Goal: Check status: Check status

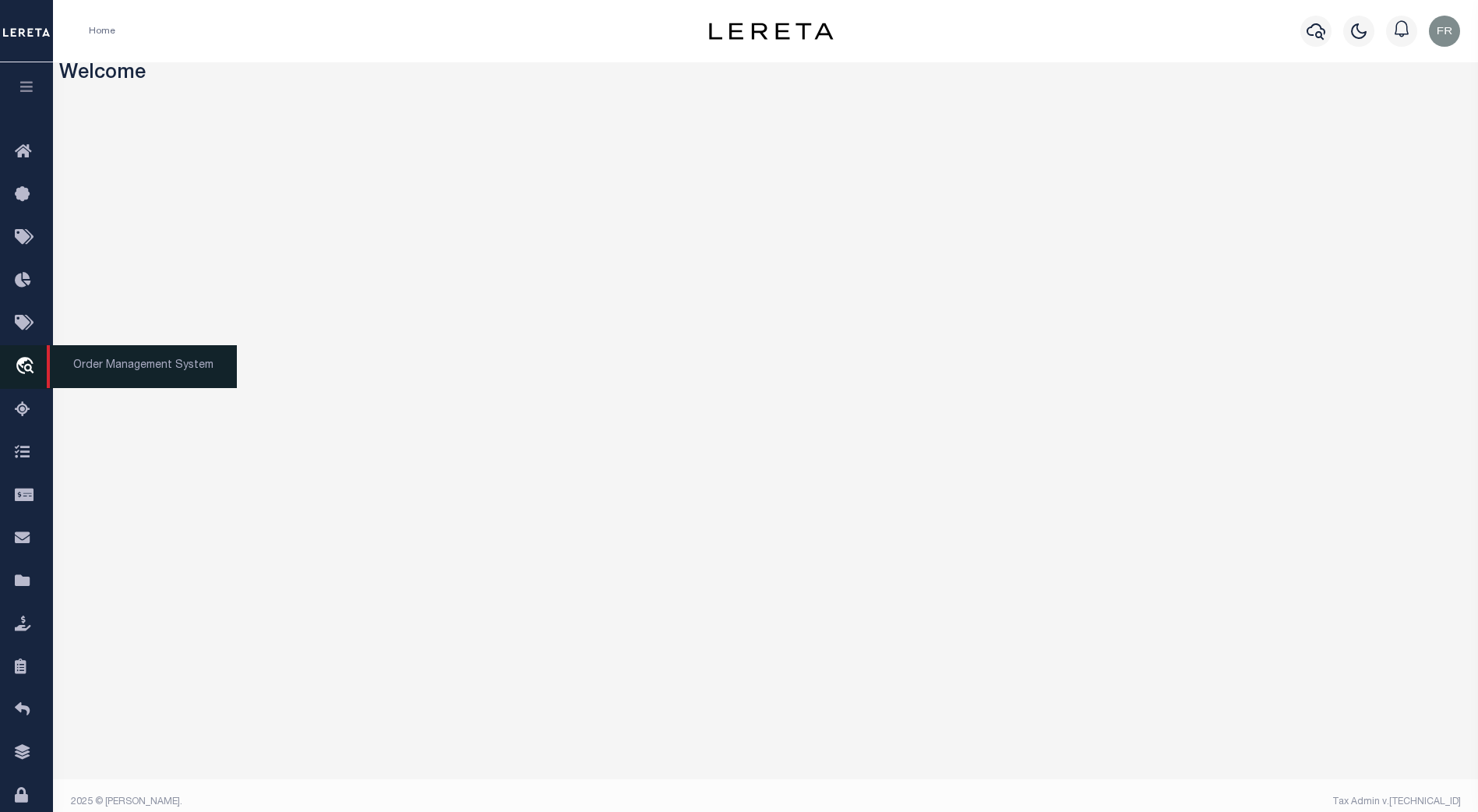
click at [30, 372] on icon "travel_explore" at bounding box center [28, 367] width 25 height 20
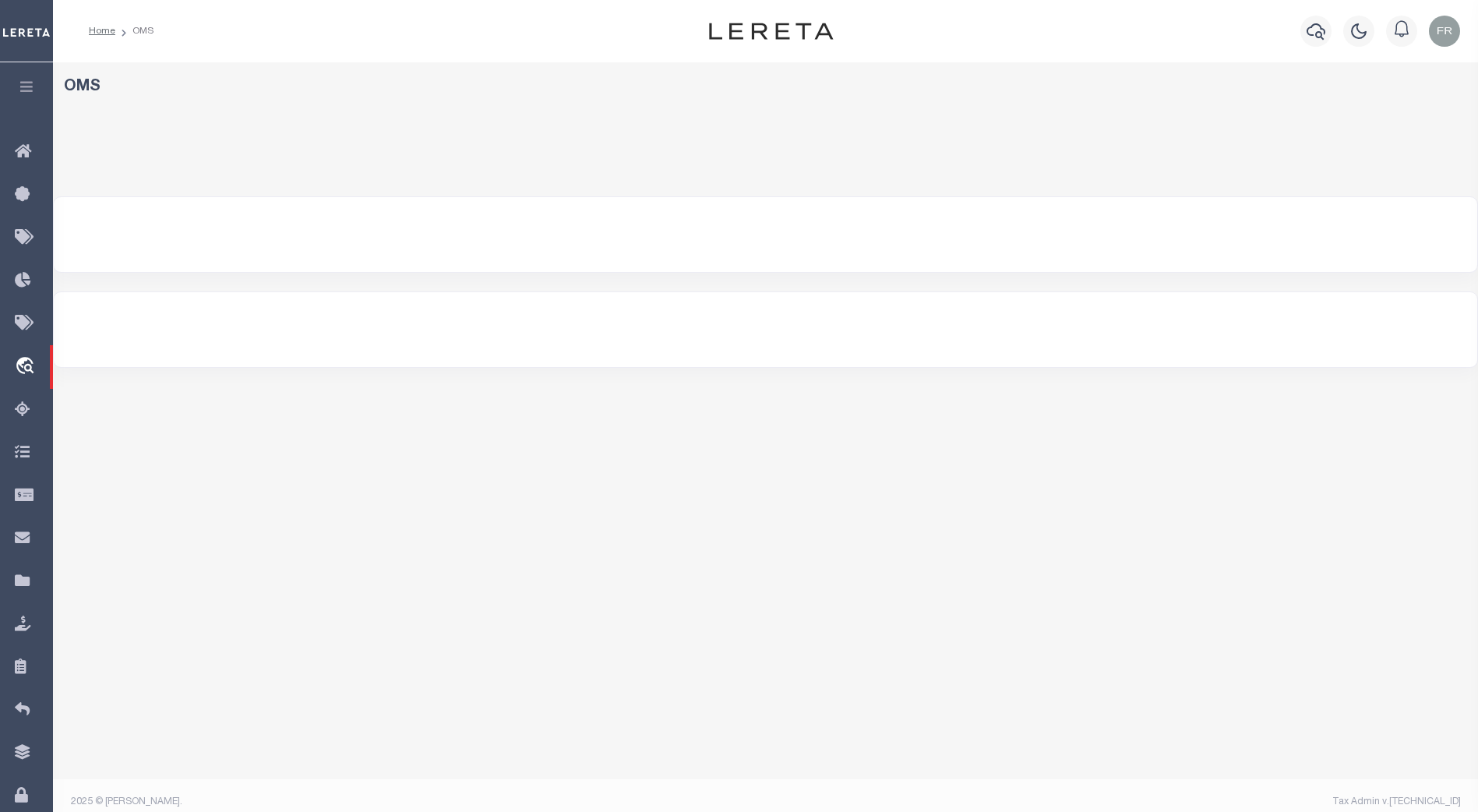
select select "200"
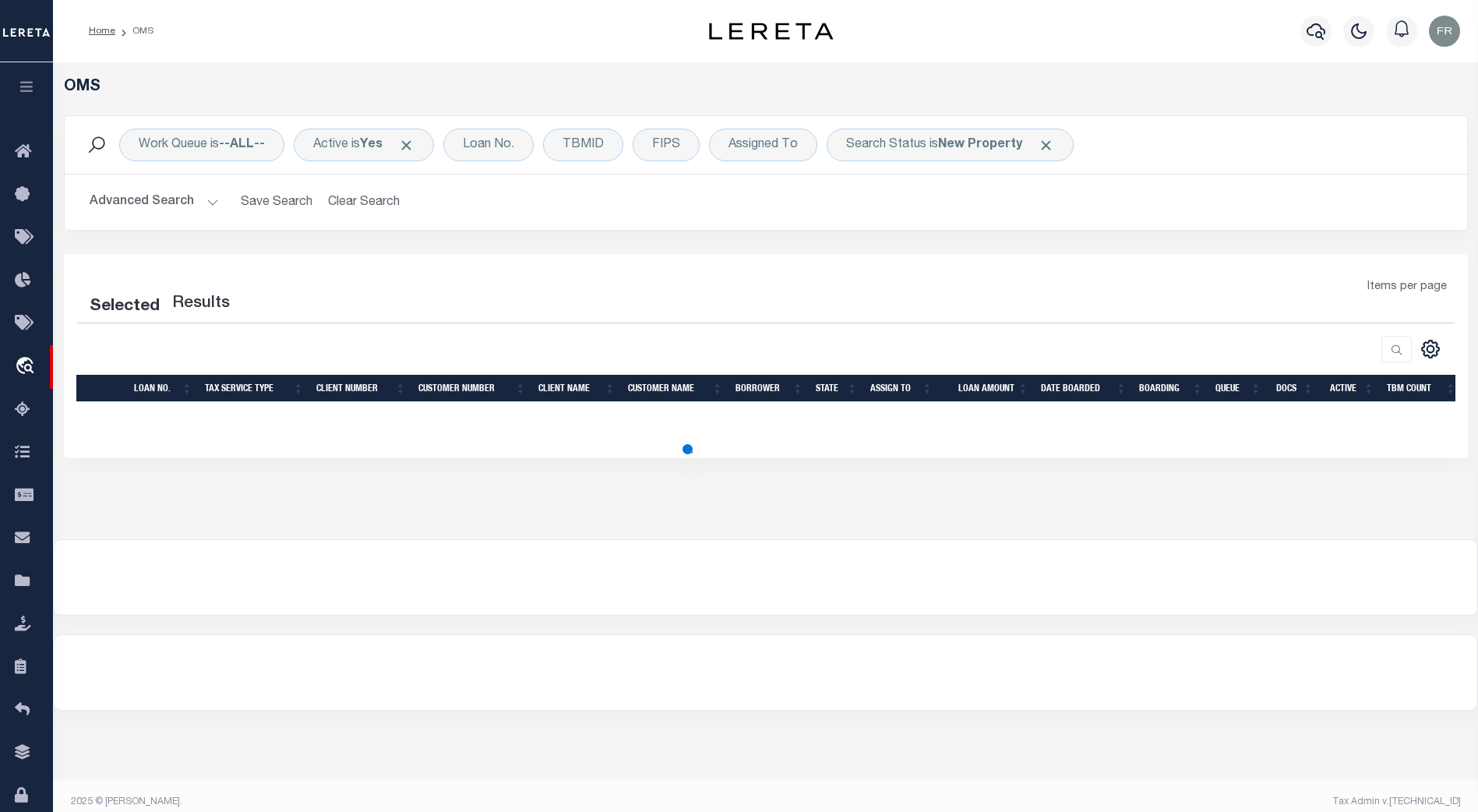
select select "200"
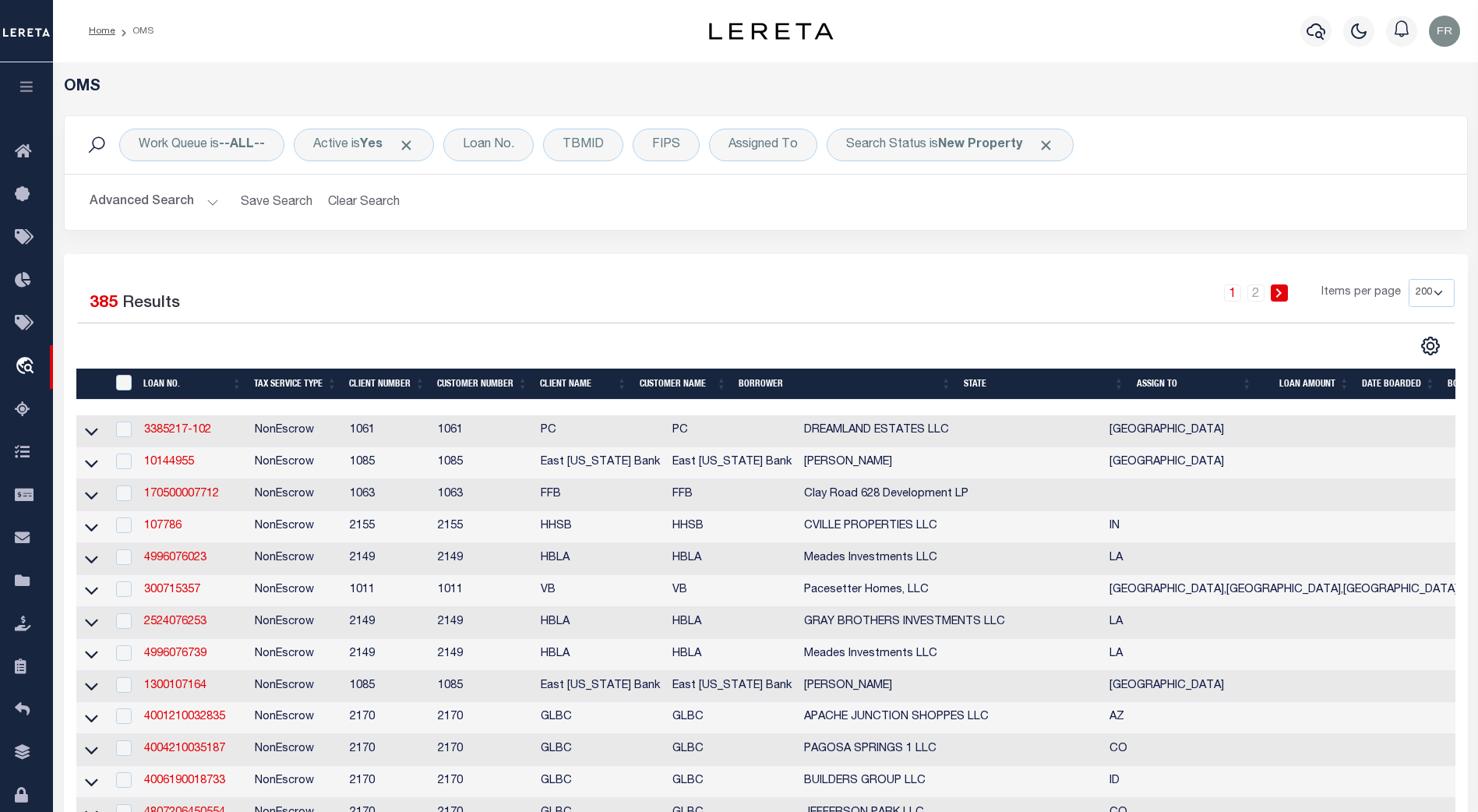
click at [1044, 140] on span "Click to Remove" at bounding box center [1046, 145] width 17 height 17
click at [908, 145] on div "Search Status" at bounding box center [886, 145] width 119 height 33
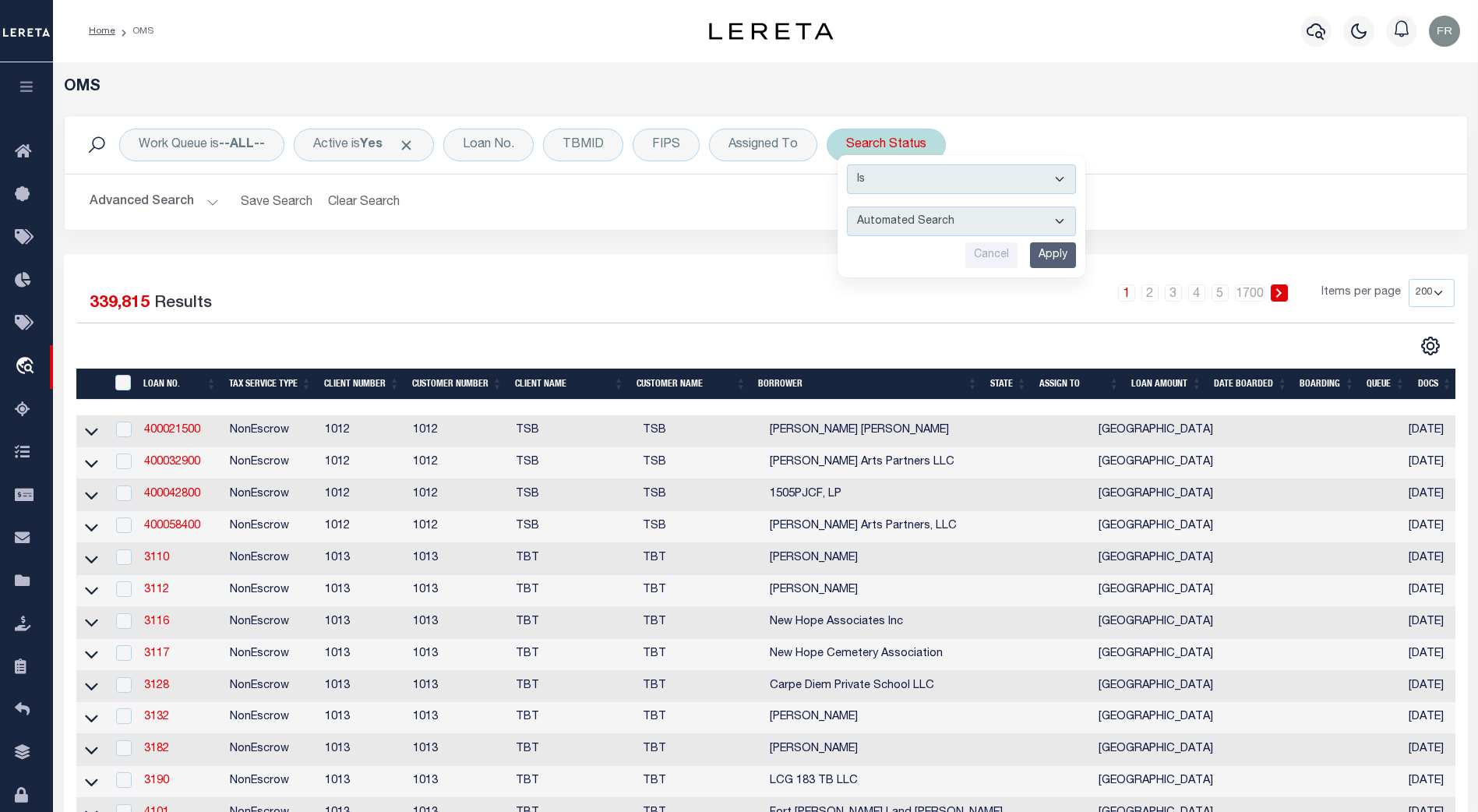
select select "CP"
click at [847, 206] on select "Automated Search Bad Parcel Complete Duplicate Parcel High Dollar Reporting In …" at bounding box center [962, 221] width 229 height 29
click at [1047, 254] on input "Apply" at bounding box center [1053, 255] width 46 height 26
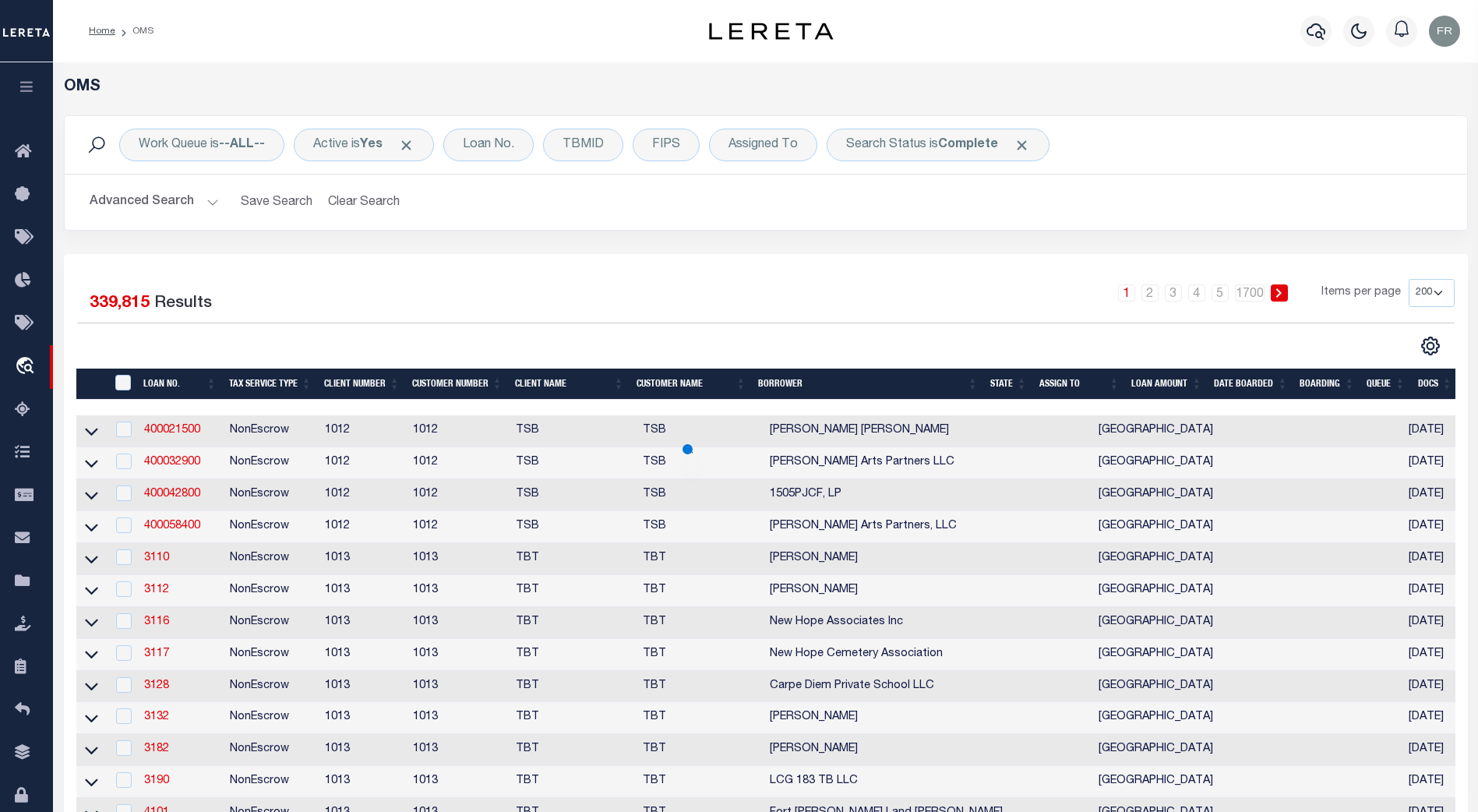
click at [211, 201] on button "Advanced Search" at bounding box center [154, 202] width 130 height 30
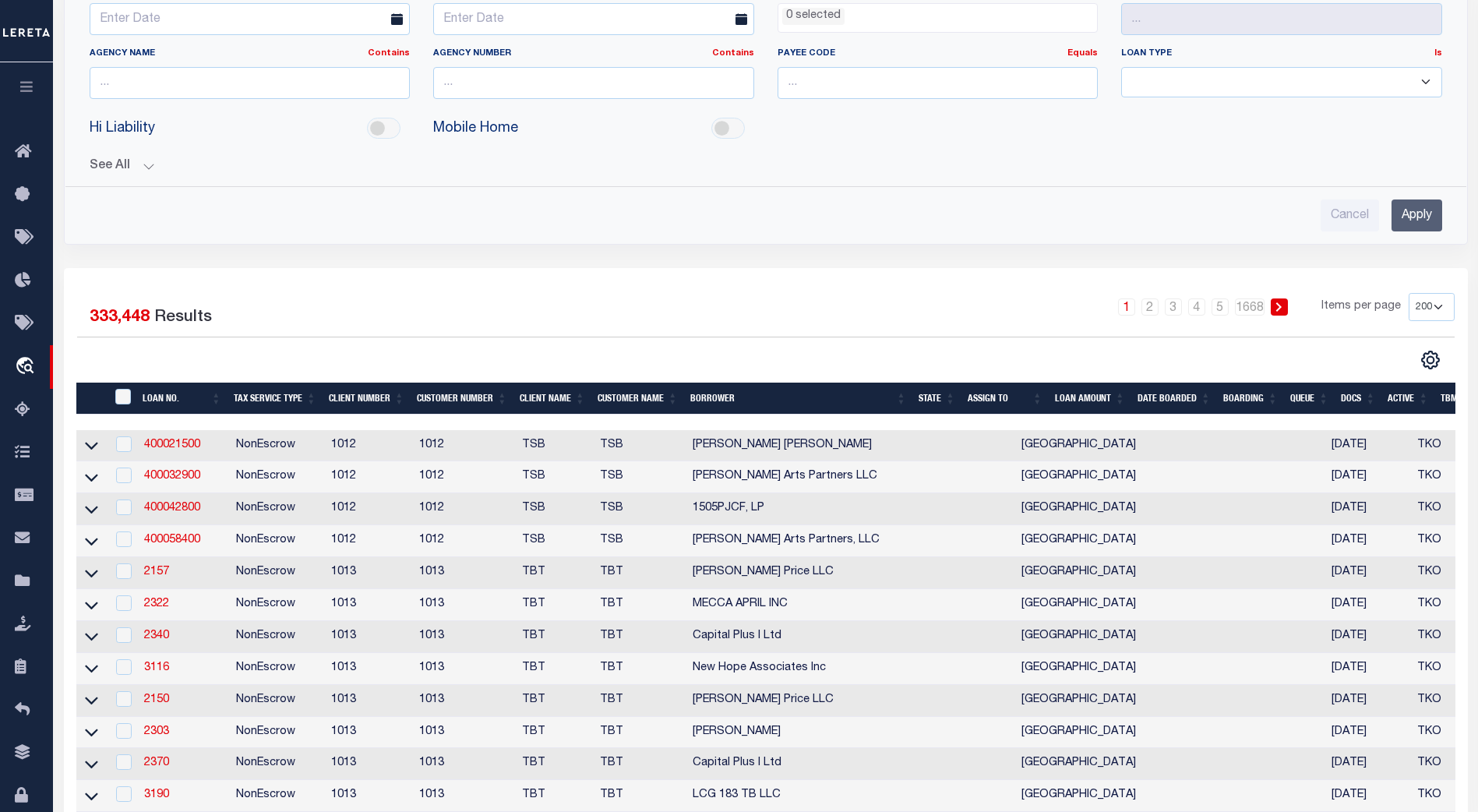
scroll to position [389, 0]
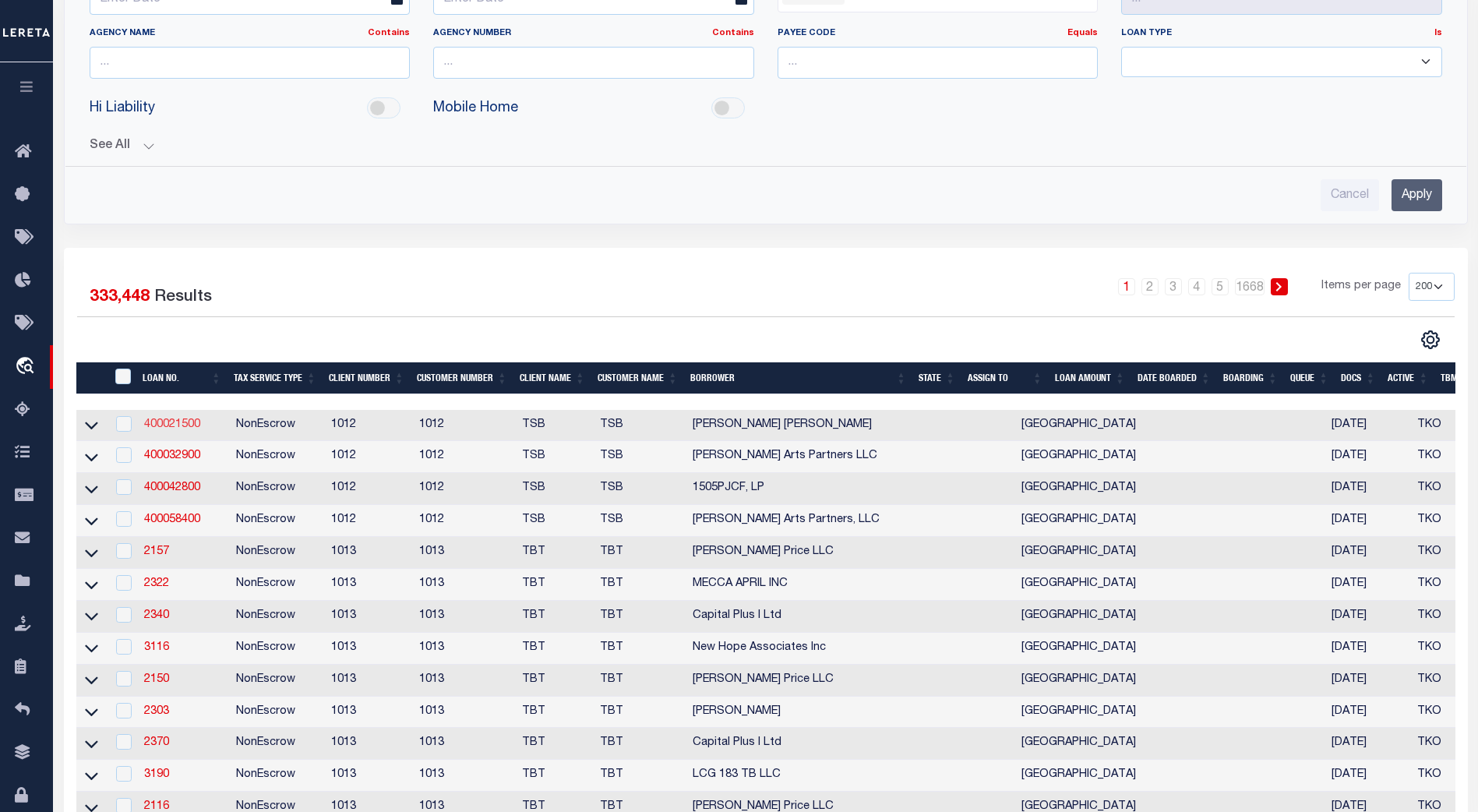
click at [180, 419] on link "400021500" at bounding box center [171, 424] width 56 height 11
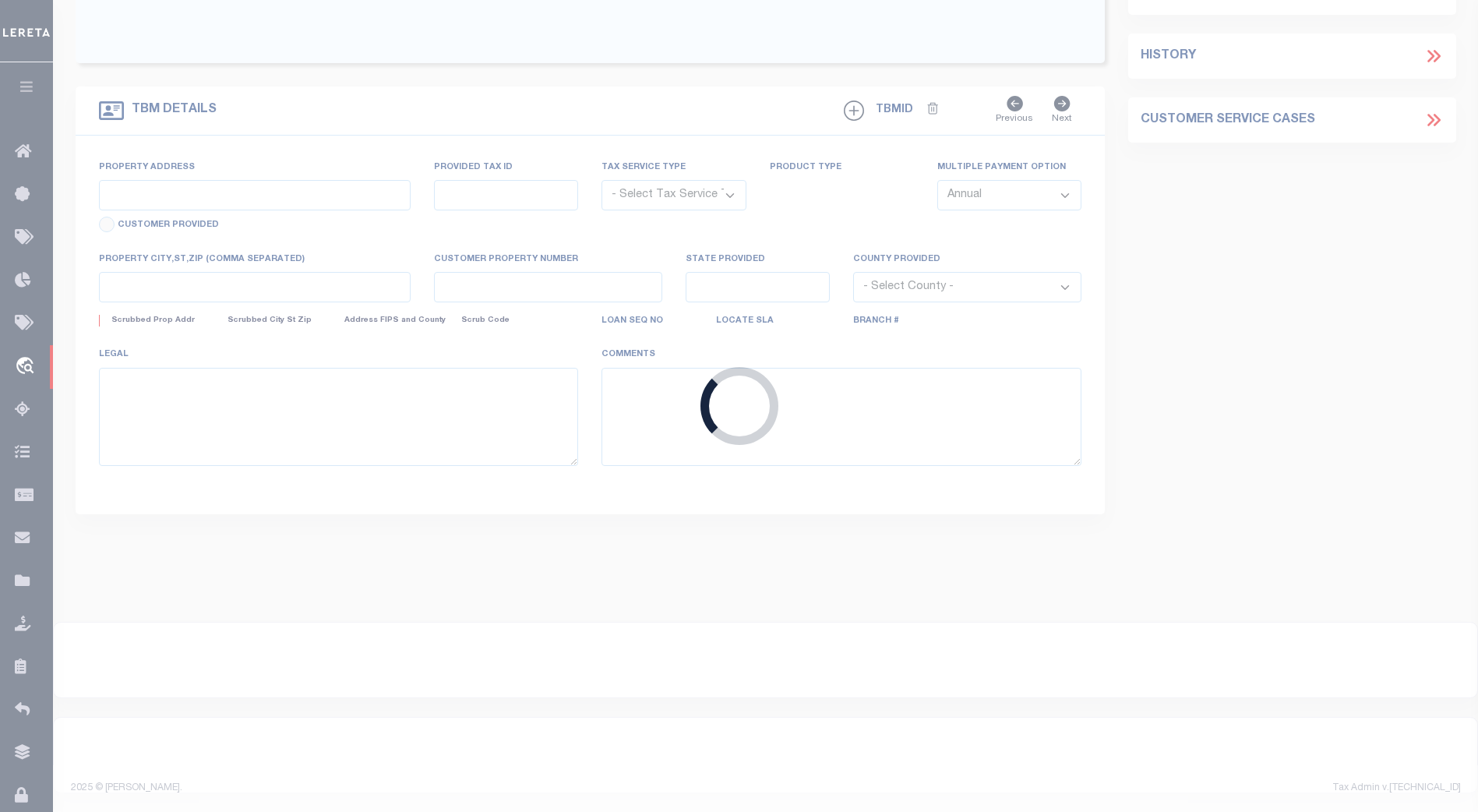
type input "400021500"
type input "[PERSON_NAME] [PERSON_NAME]"
select select
select select "10"
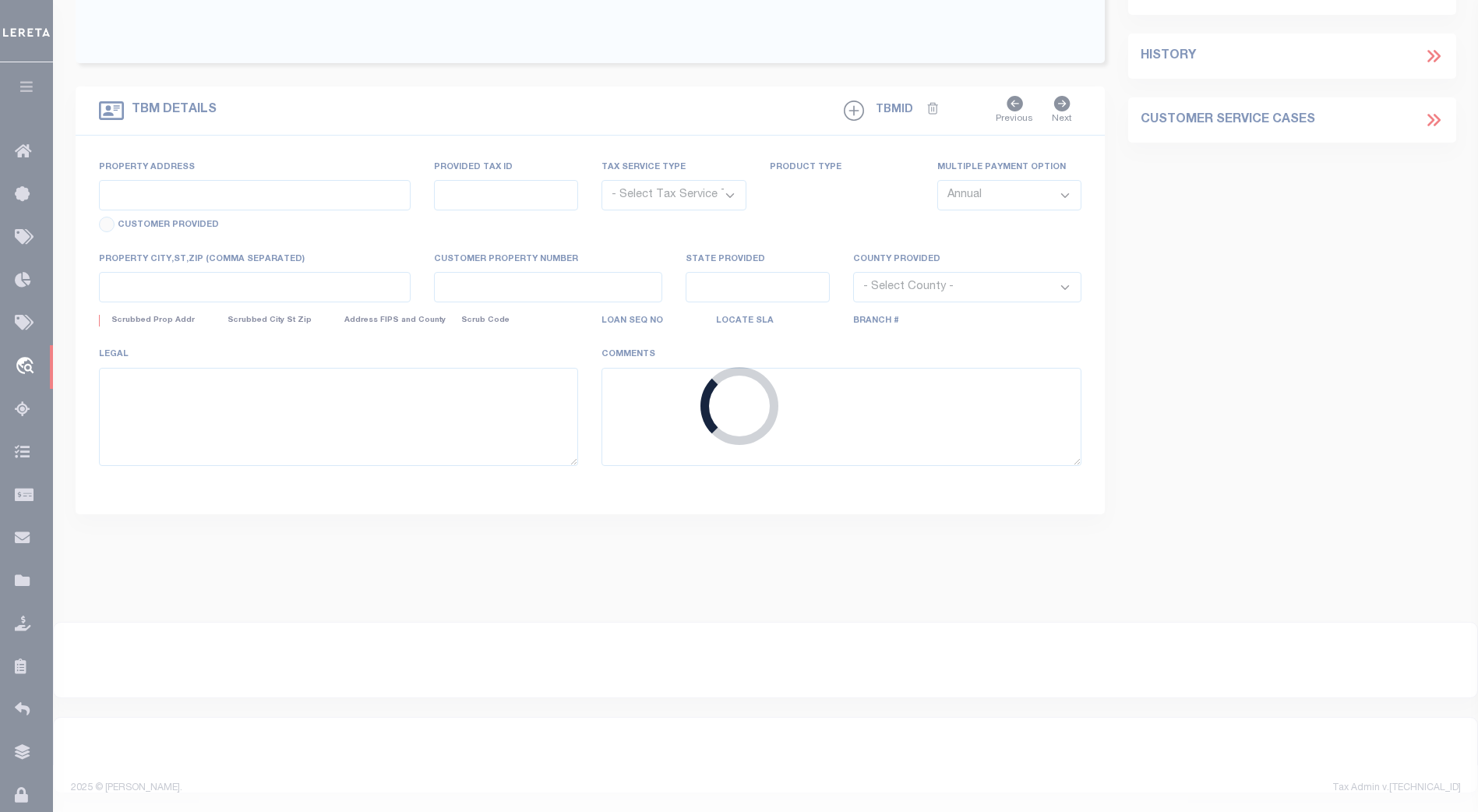
select select "NonEscrow"
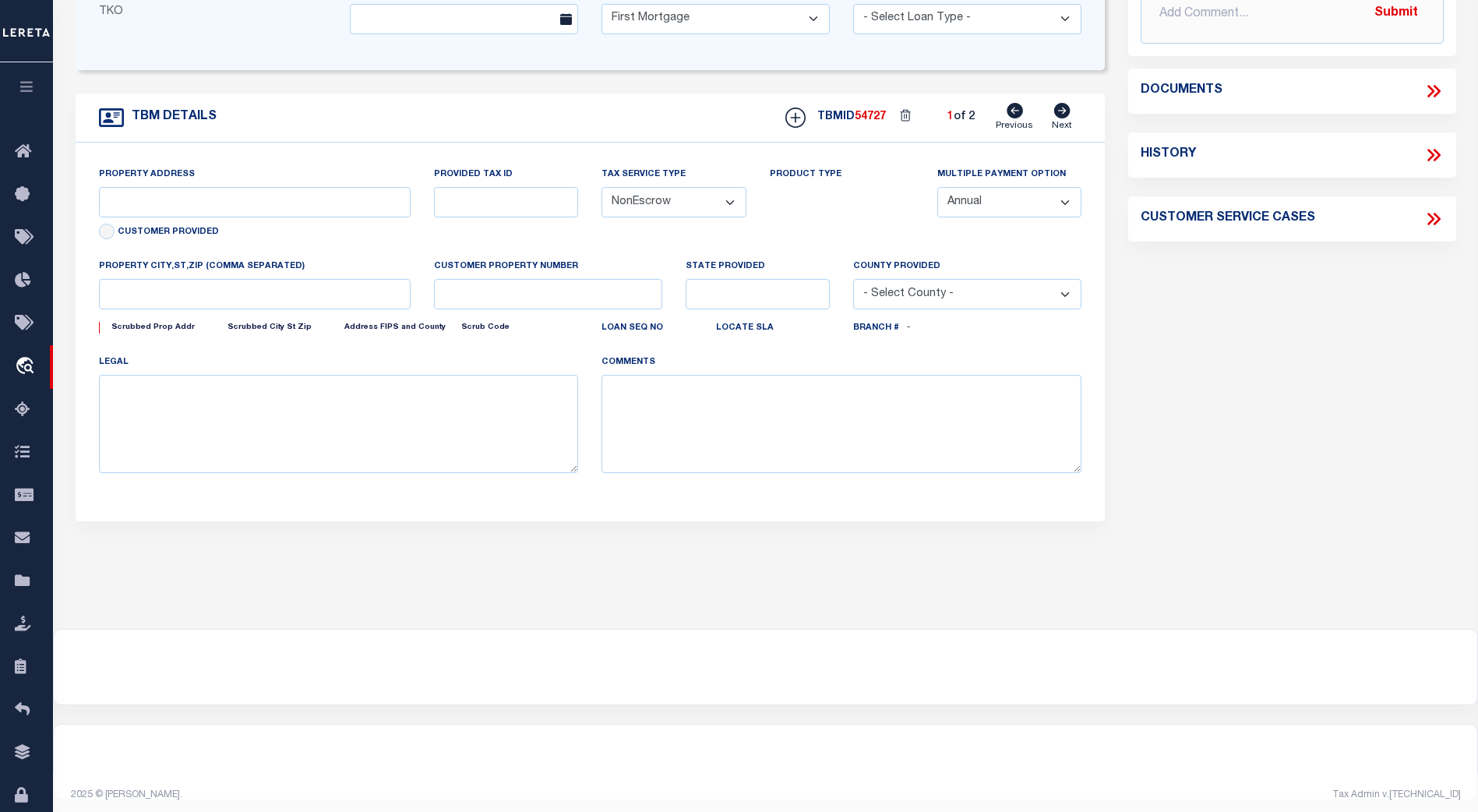
scroll to position [118, 0]
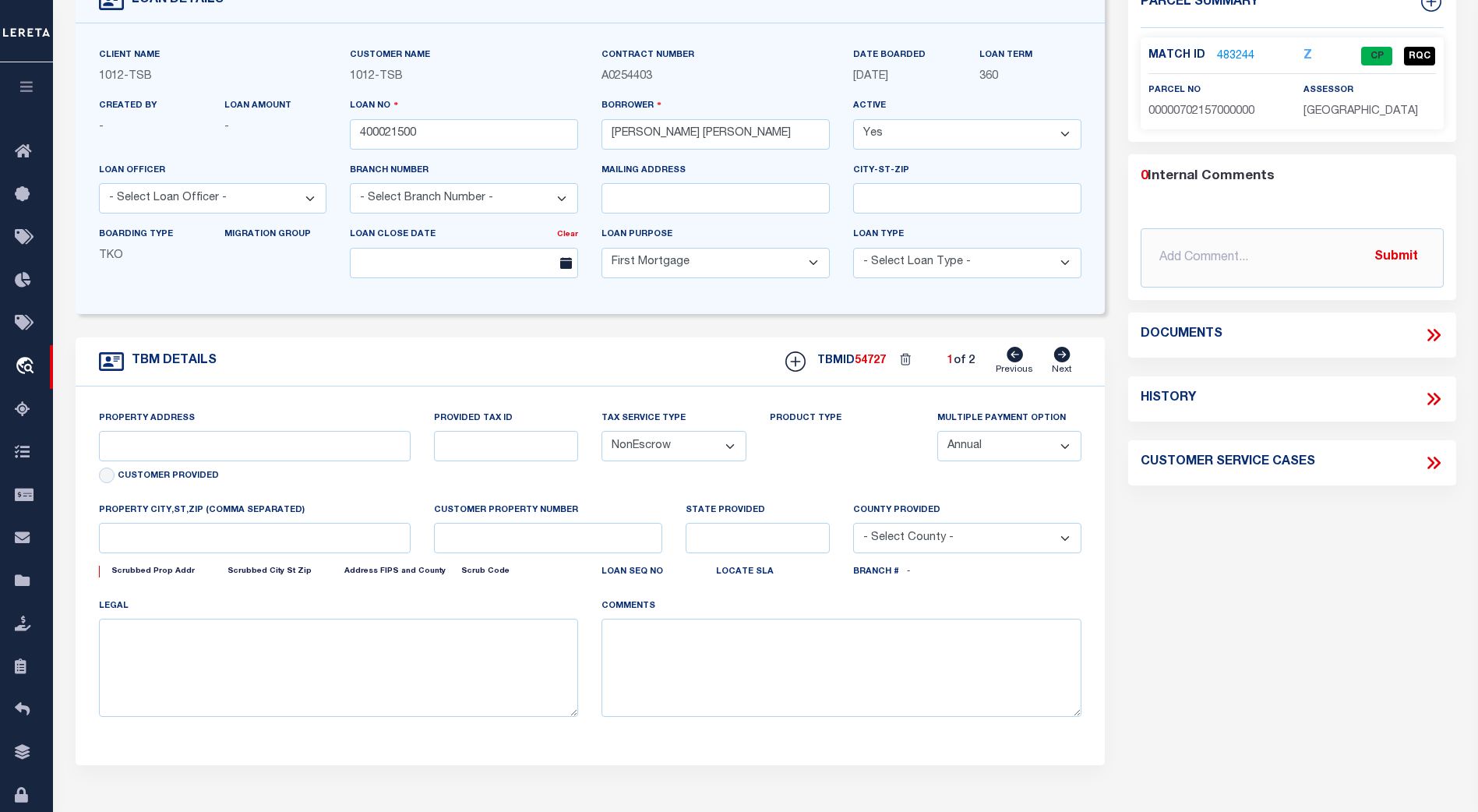
select select "4117"
type input "1915 Brundrette"
select select
type input "[GEOGRAPHIC_DATA]"
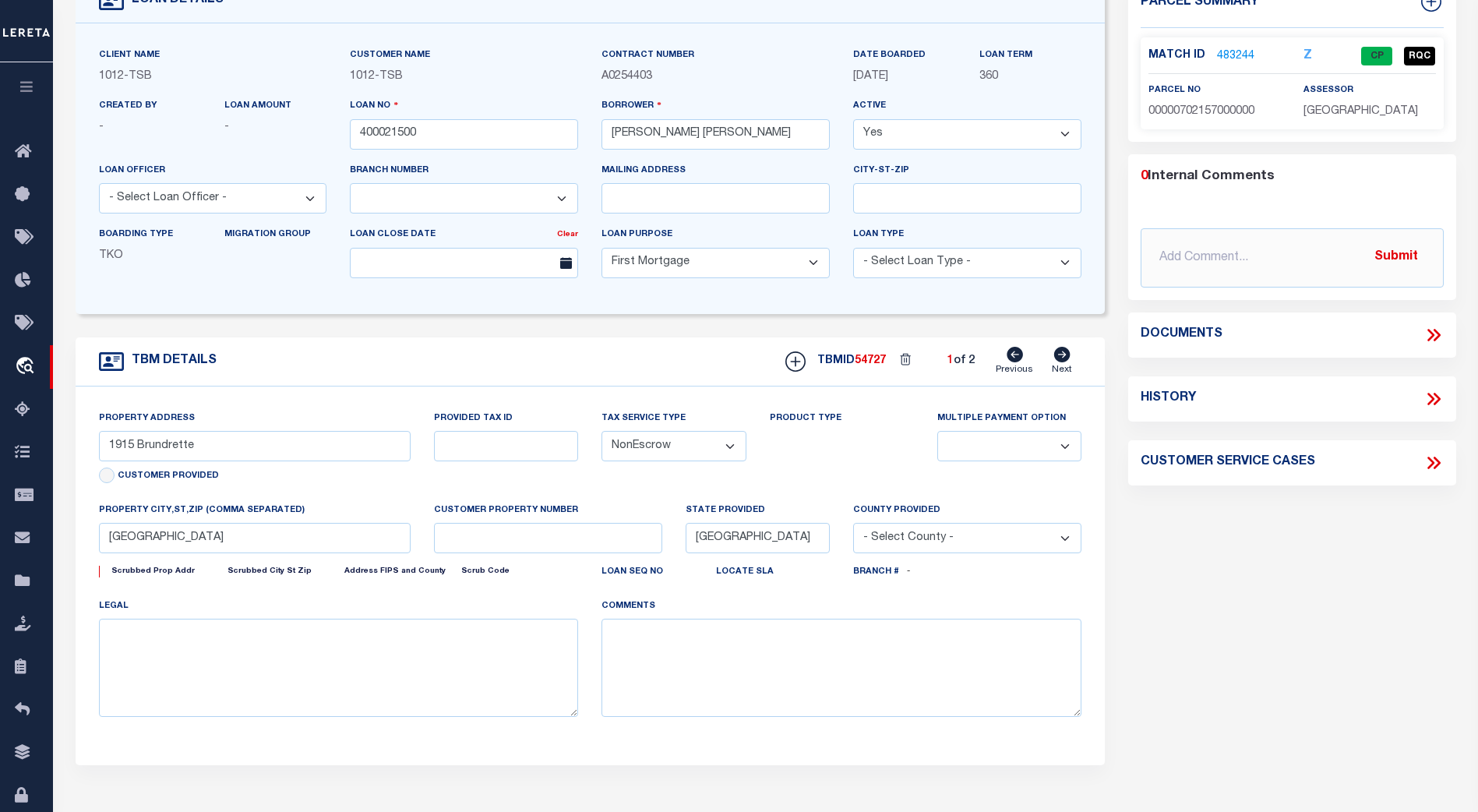
select select "[GEOGRAPHIC_DATA]"
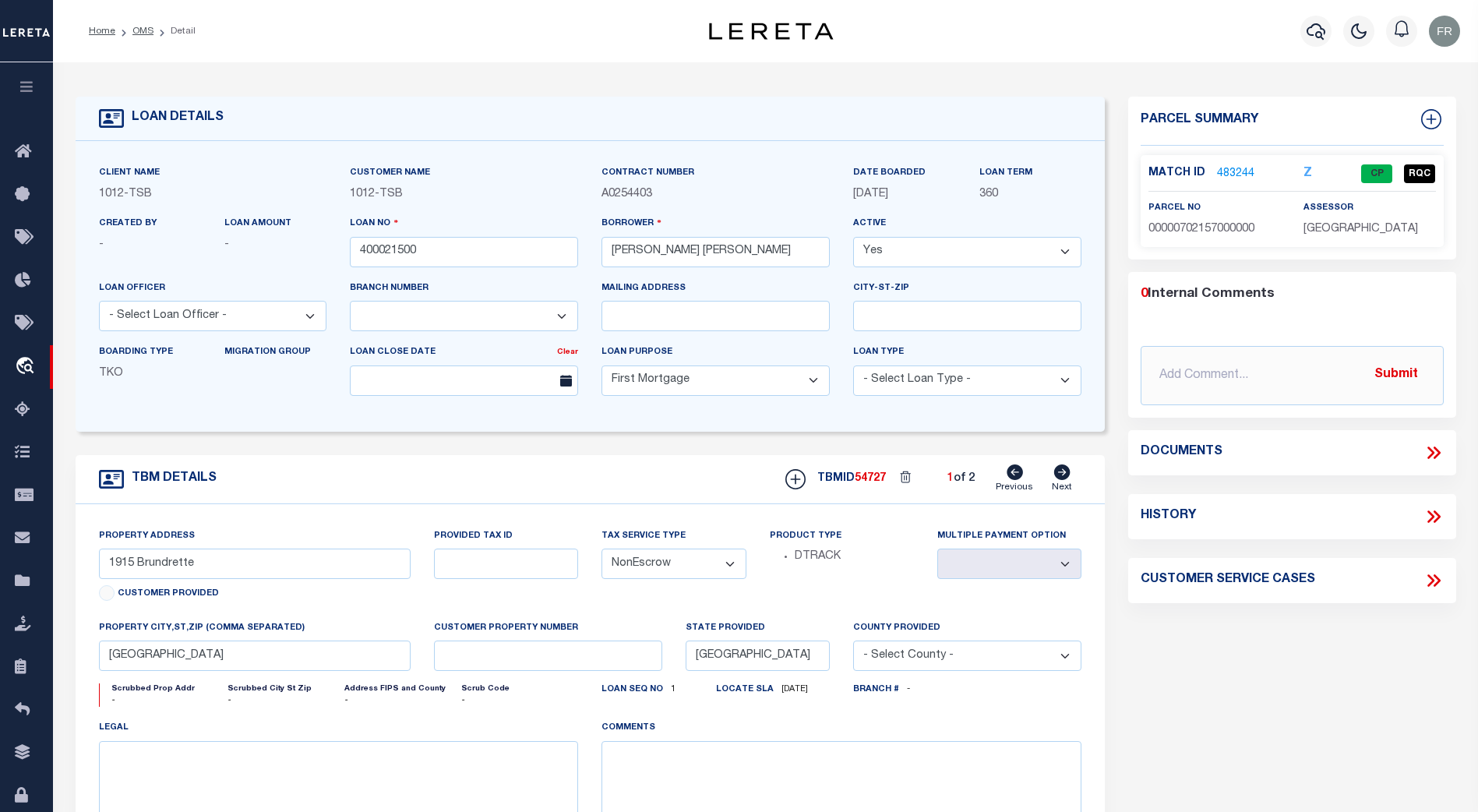
click at [1437, 449] on icon at bounding box center [1436, 452] width 7 height 13
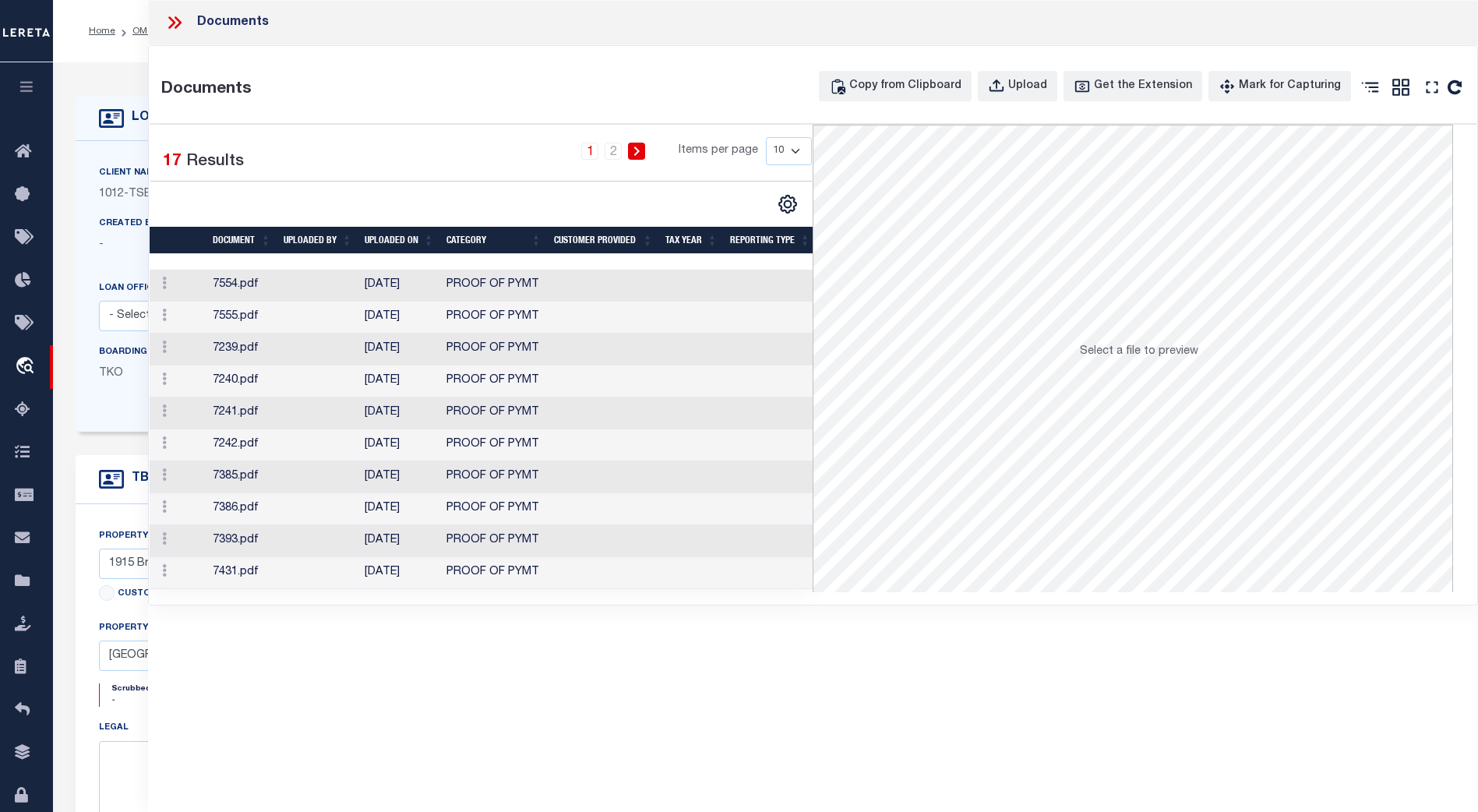
click at [297, 283] on td at bounding box center [317, 286] width 81 height 32
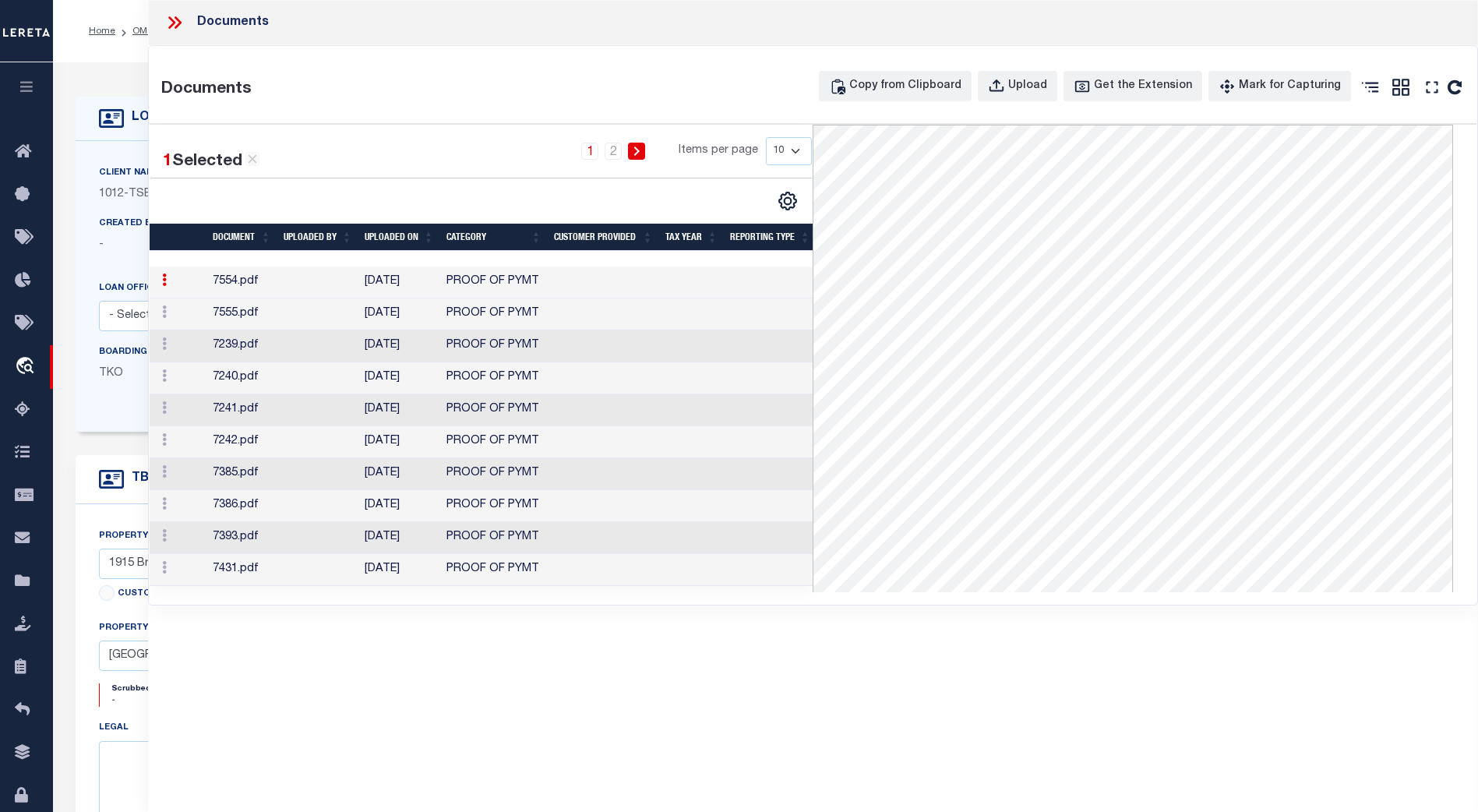
click at [173, 22] on icon at bounding box center [171, 23] width 7 height 13
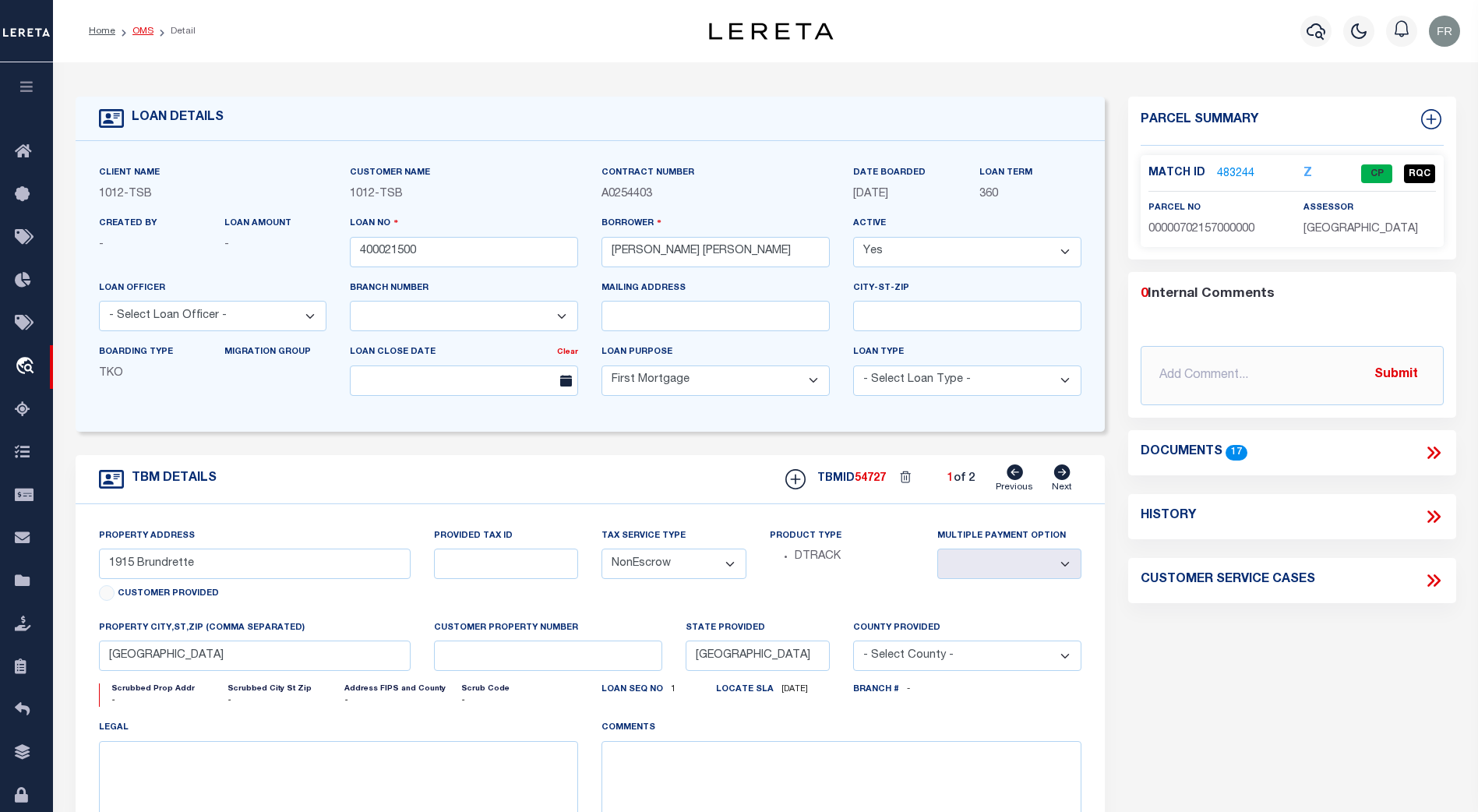
click at [145, 28] on link "OMS" at bounding box center [143, 31] width 21 height 9
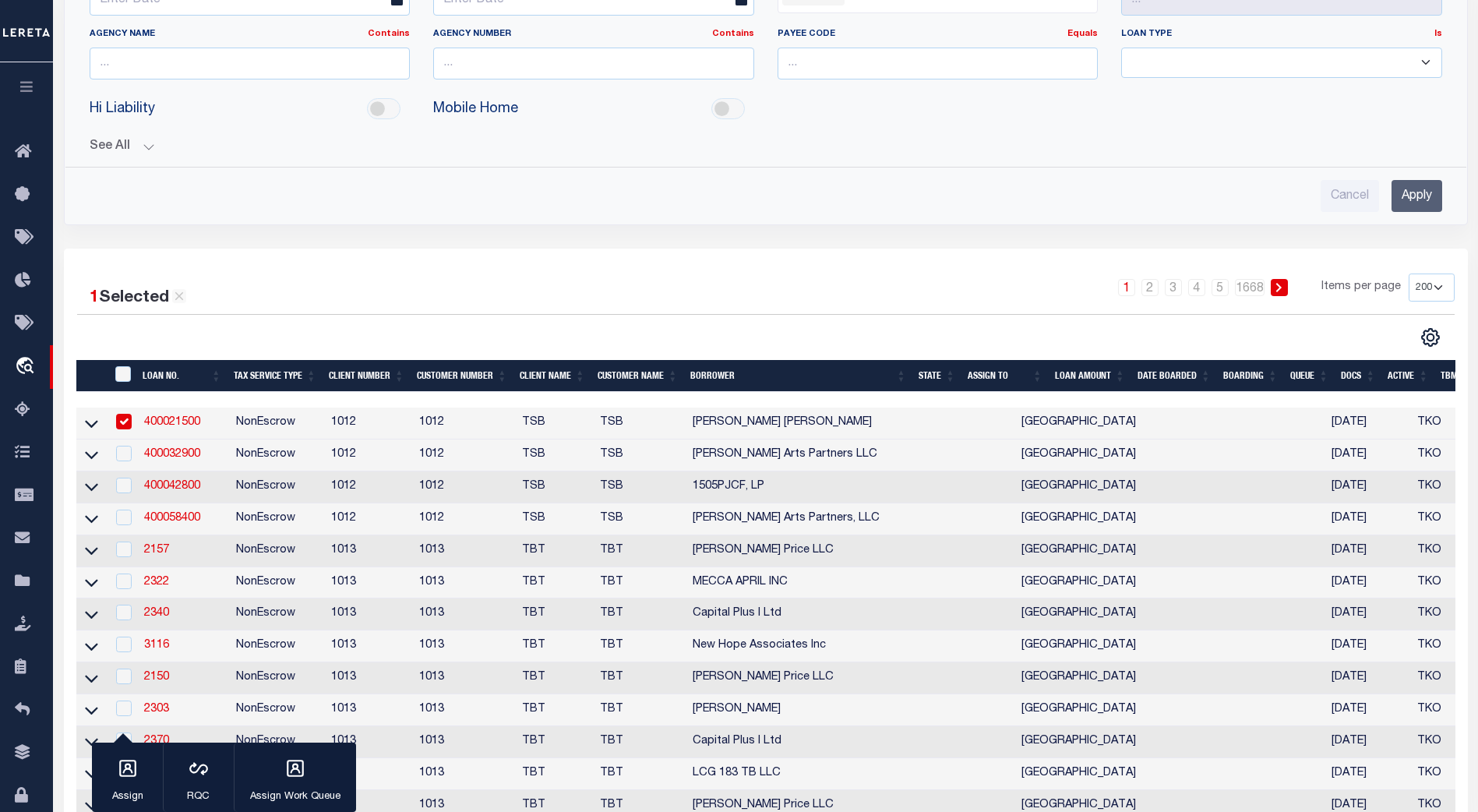
scroll to position [545, 0]
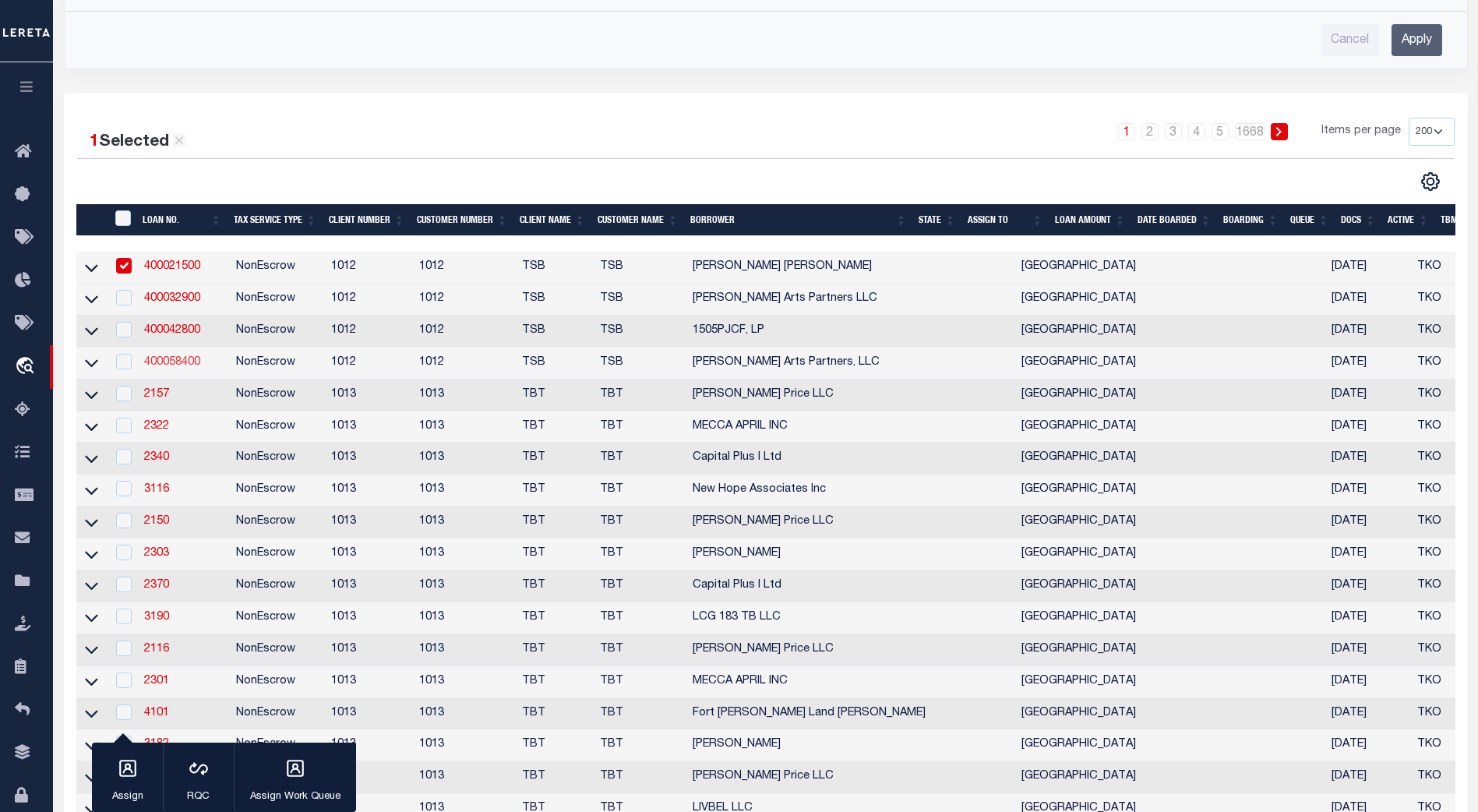
click at [180, 367] on link "400058400" at bounding box center [171, 362] width 56 height 11
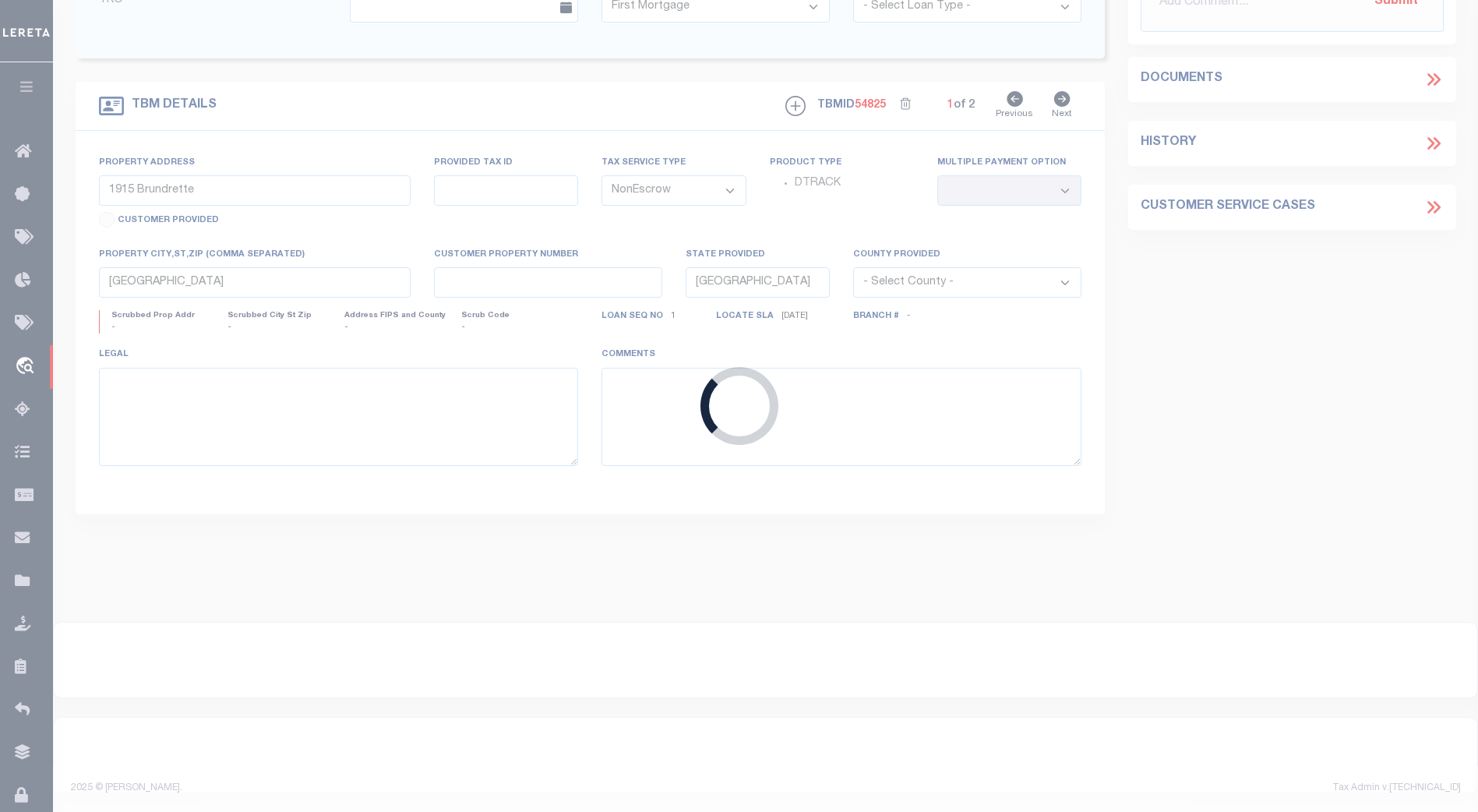
type input "400058400"
type input "[PERSON_NAME] Arts Partners, LLC"
select select "300"
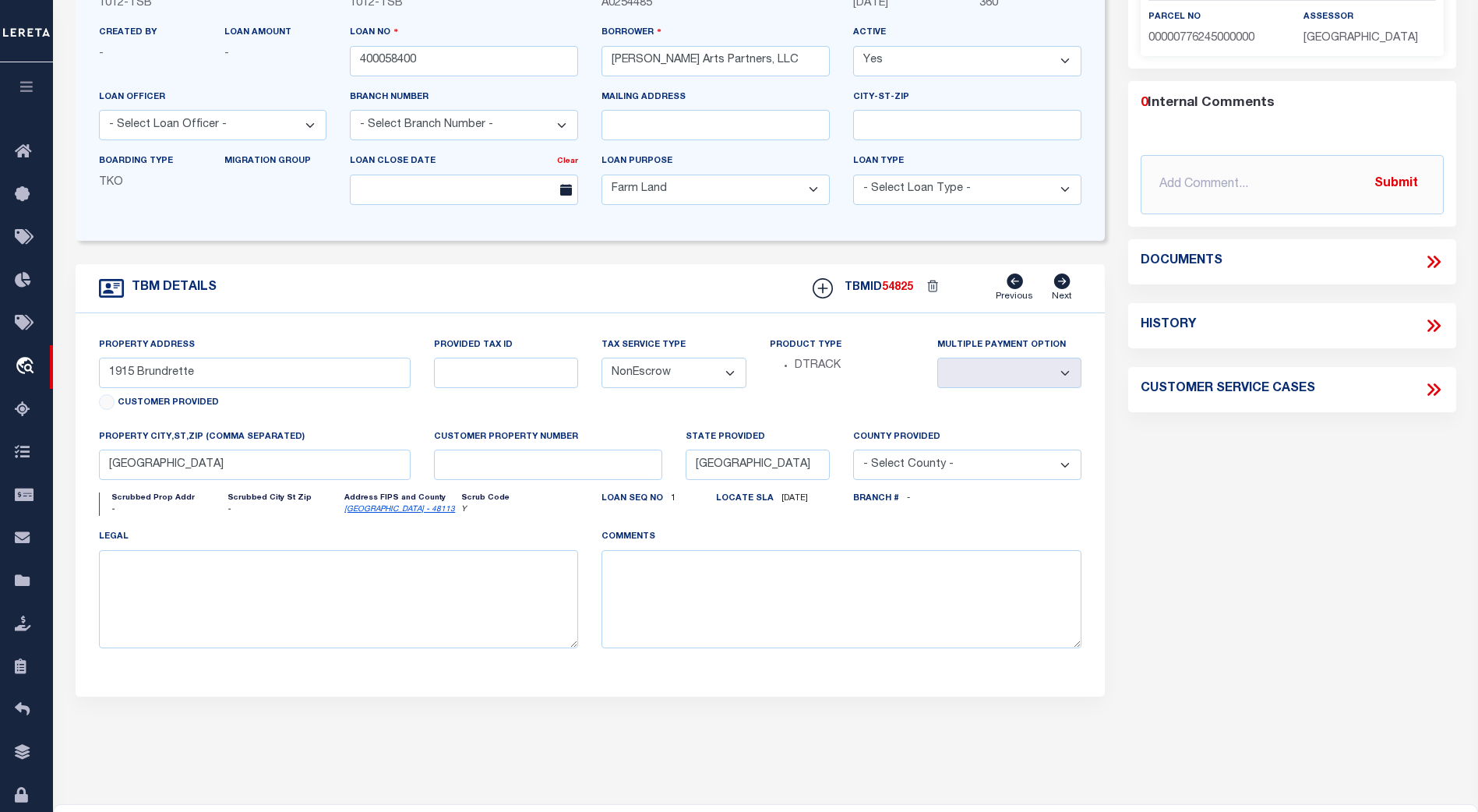
select select "4117"
type input "1319 [PERSON_NAME]"
select select
type input "Dallas Tx 75207"
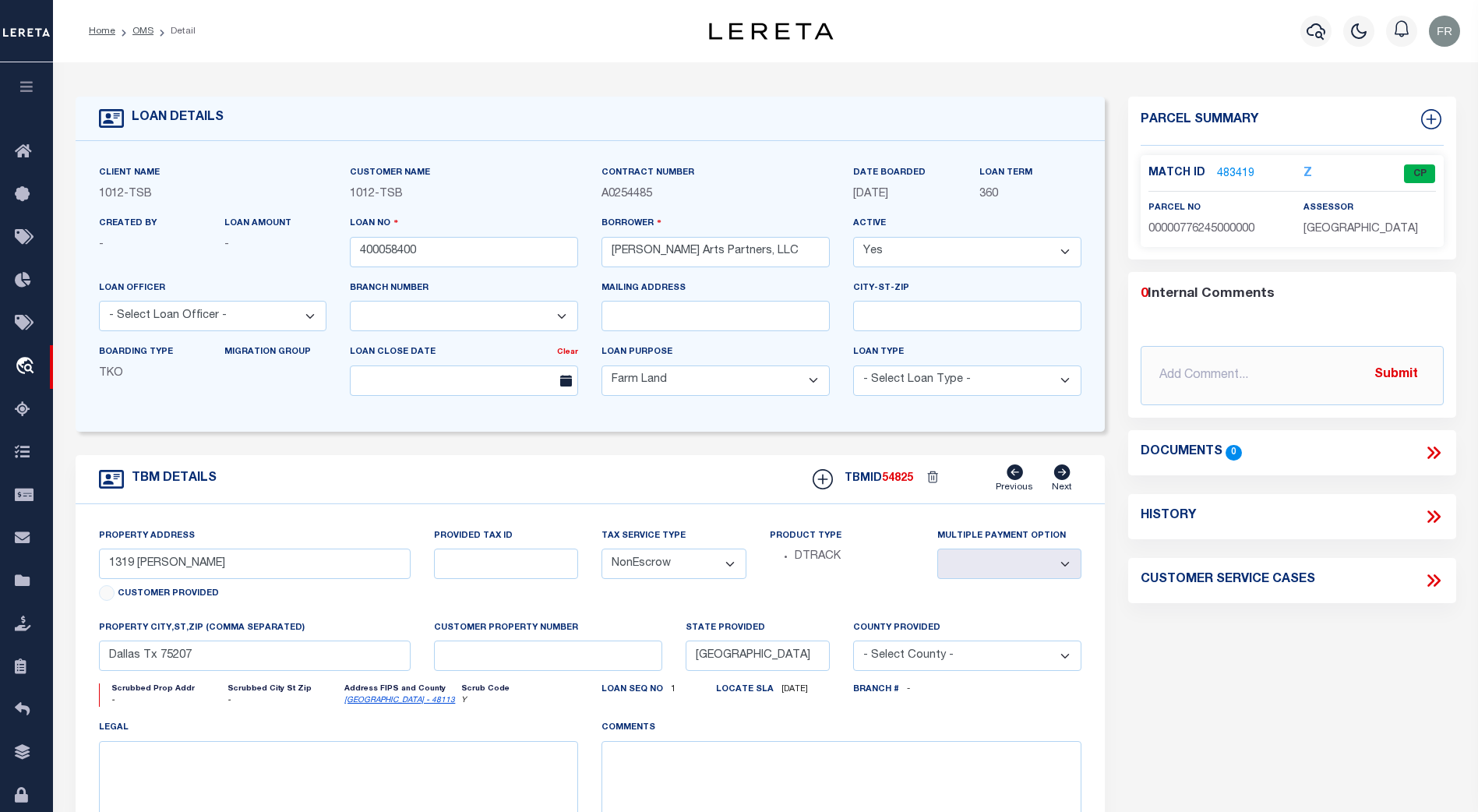
click at [1239, 170] on link "483419" at bounding box center [1235, 175] width 38 height 17
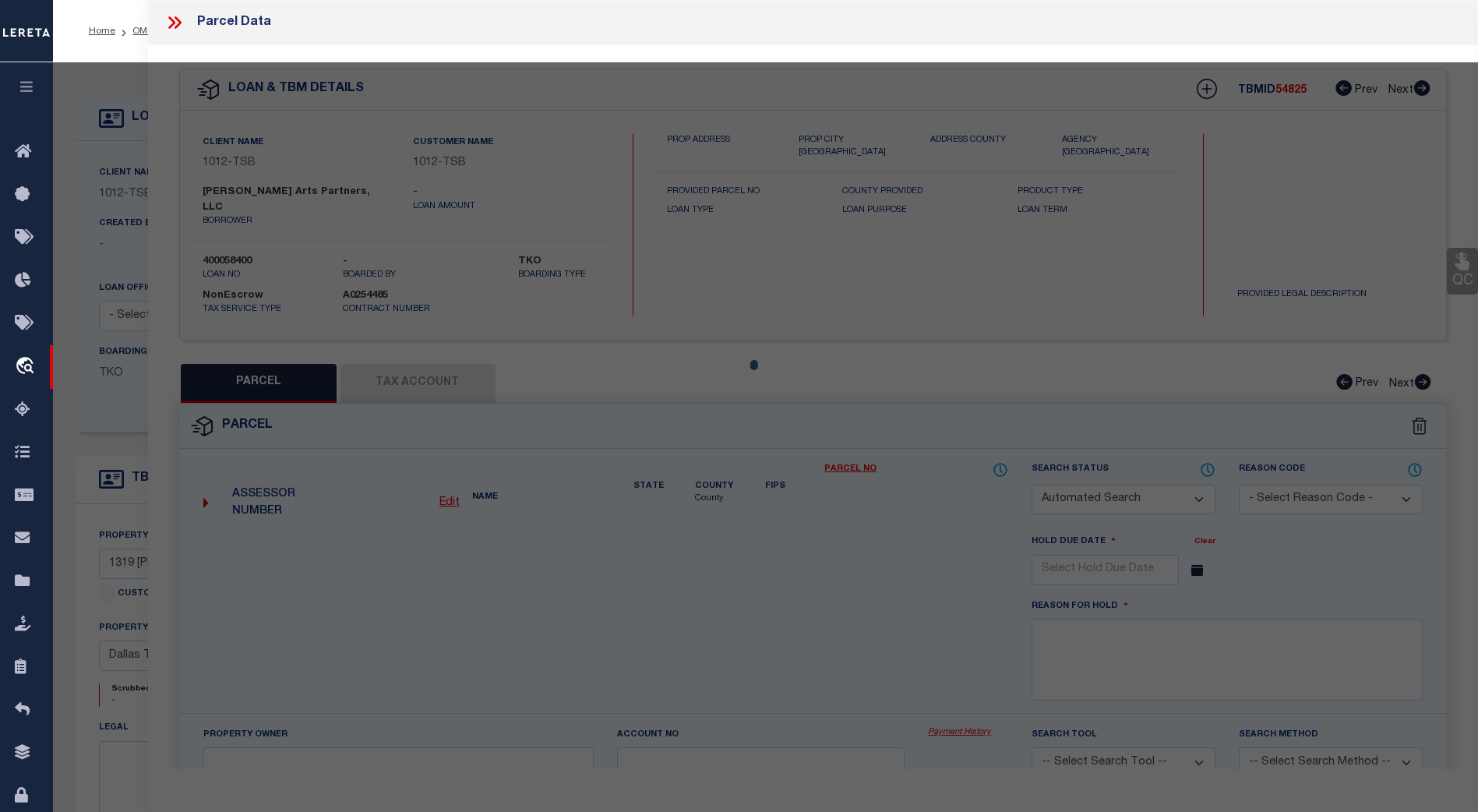
checkbox input "false"
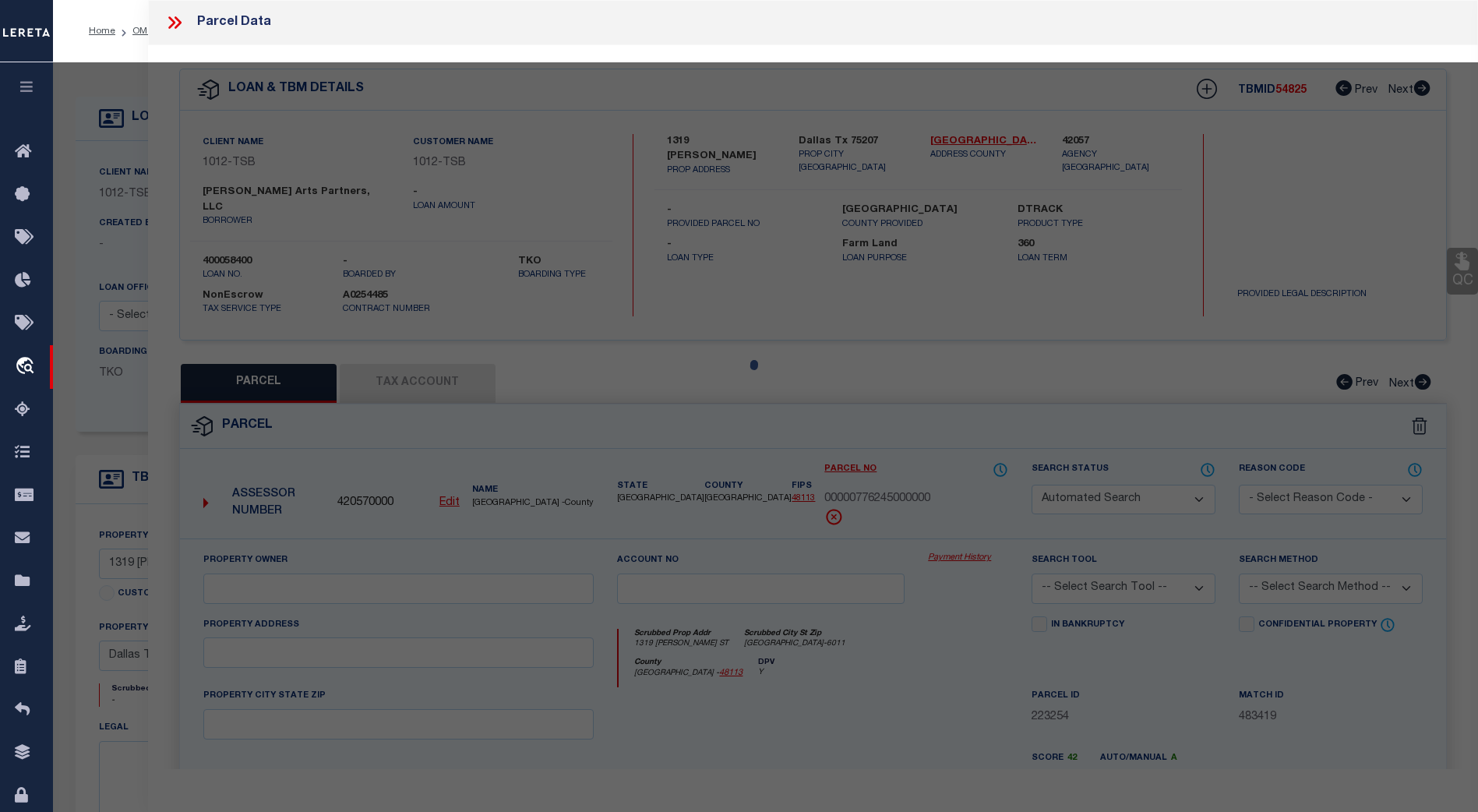
select select "CP"
type input "[PERSON_NAME] ARTS PARTNERS LLC"
type input "00000776245000000"
type input "1319 [PERSON_NAME]"
type input "DALLAS [GEOGRAPHIC_DATA]"
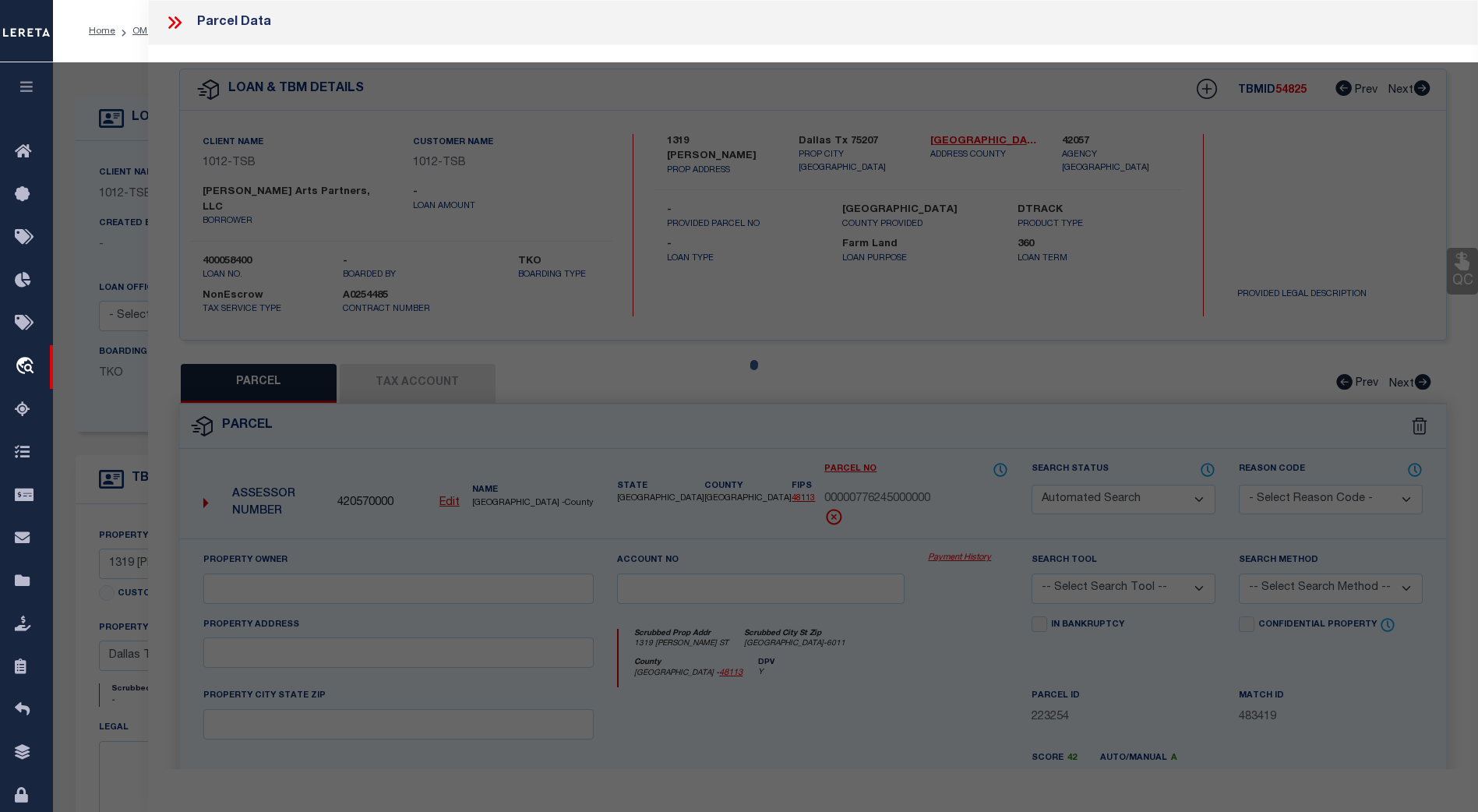
type textarea "TRINITY IND BLK 53/7904 LT 27 & 28 INT201000322172 DD12152010 CO-DC 7904 053 02…"
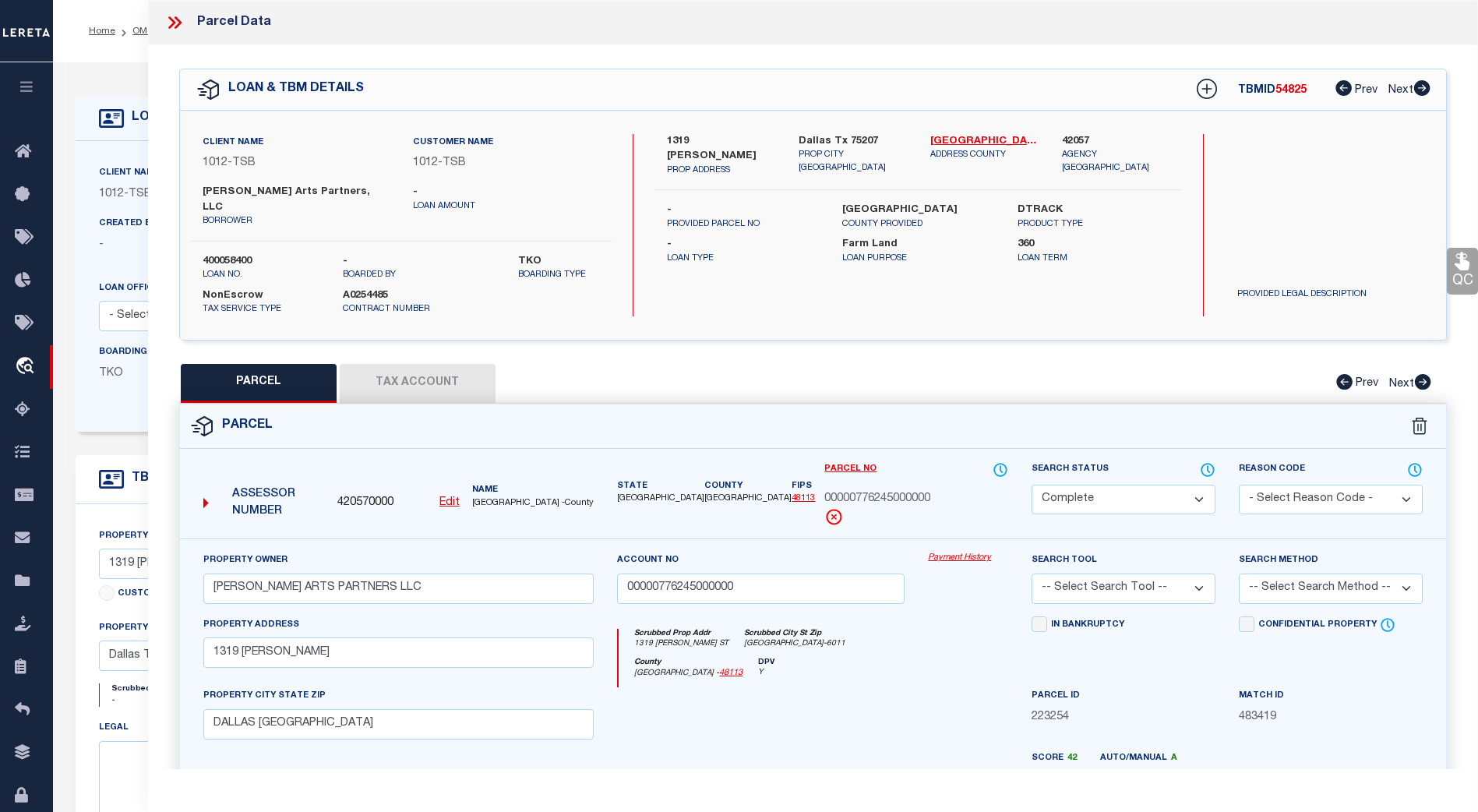
click at [955, 551] on link "Payment History" at bounding box center [968, 558] width 80 height 13
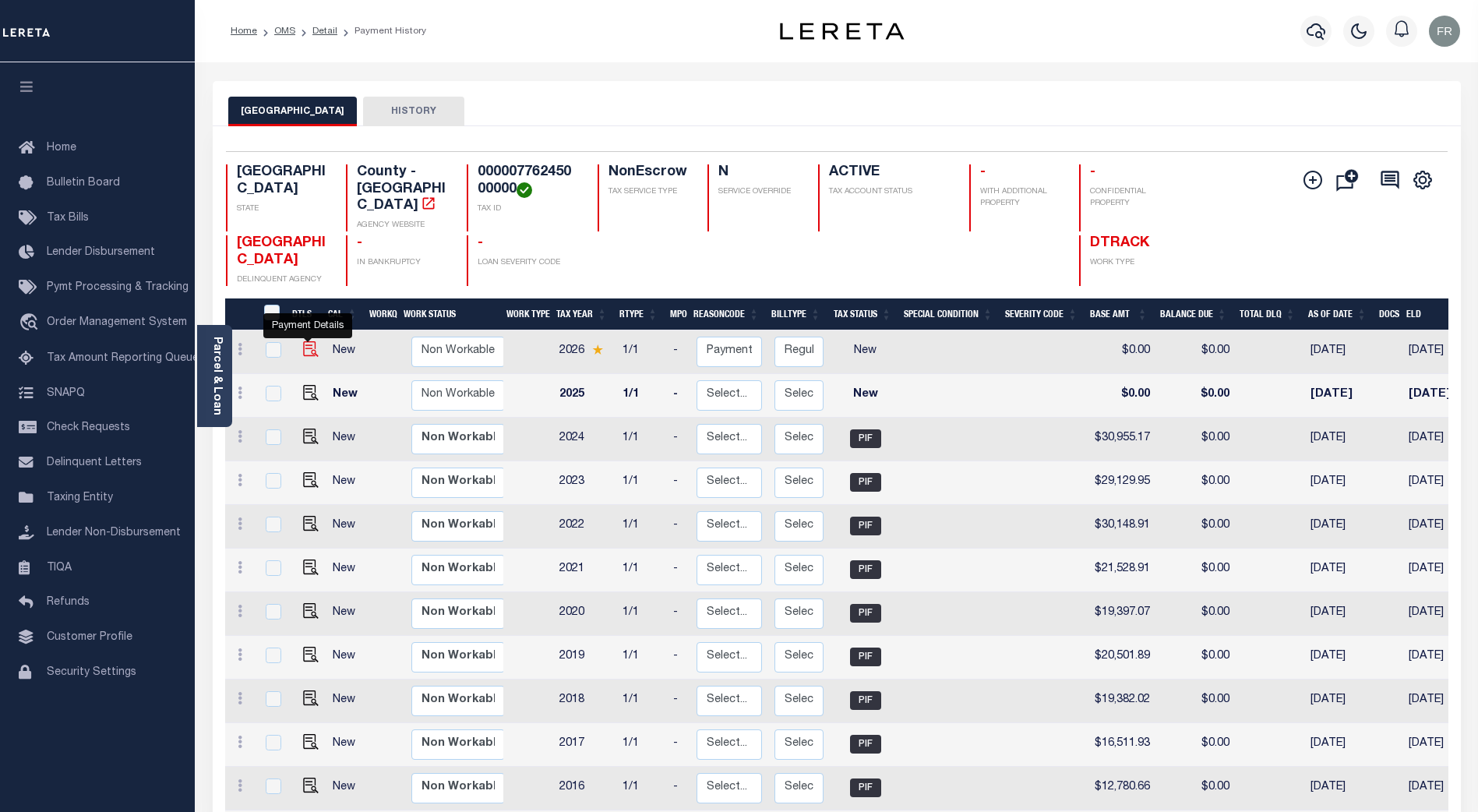
click at [304, 341] on img "" at bounding box center [311, 348] width 16 height 16
checkbox input "true"
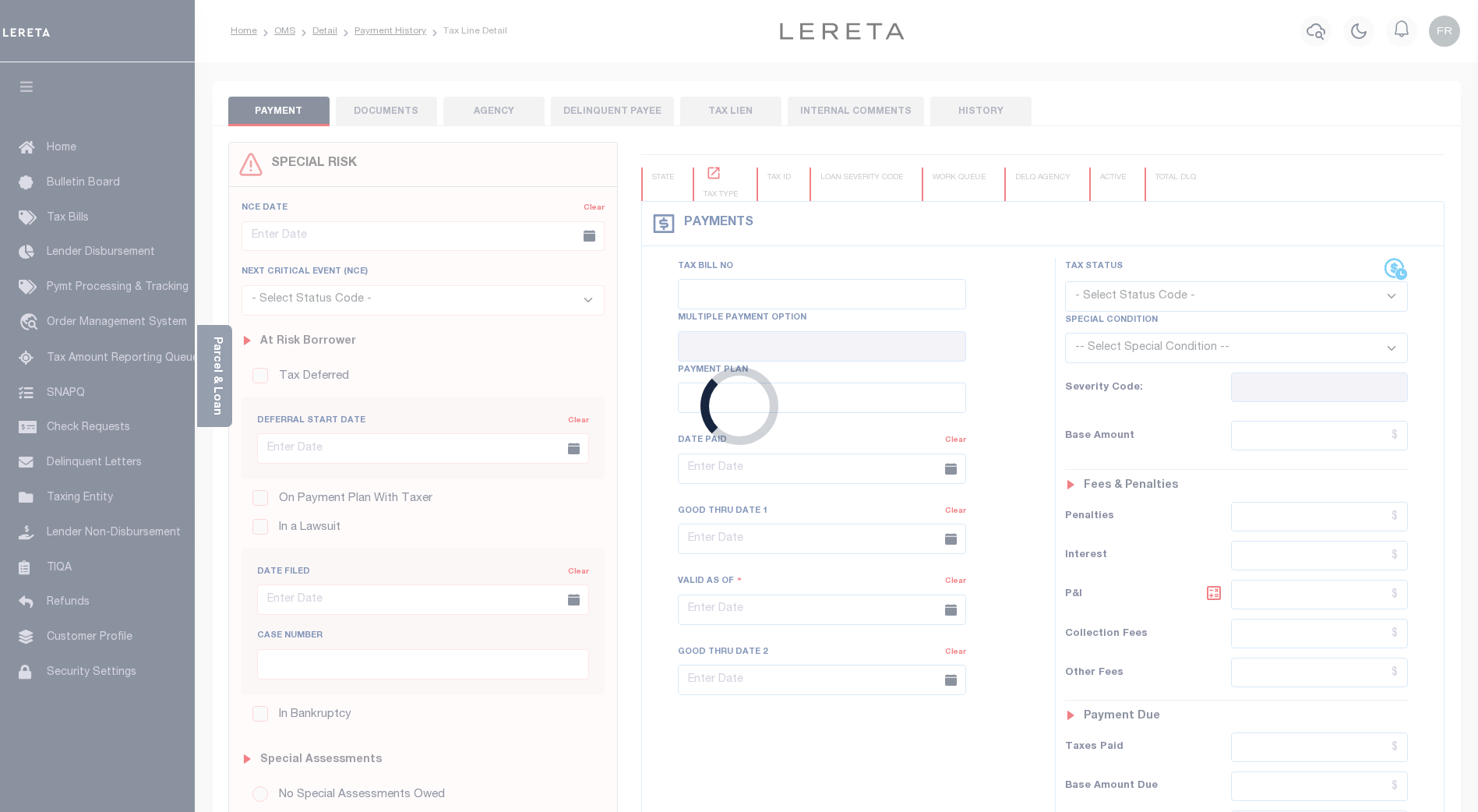
type input "08/19/2025"
select select "NW2"
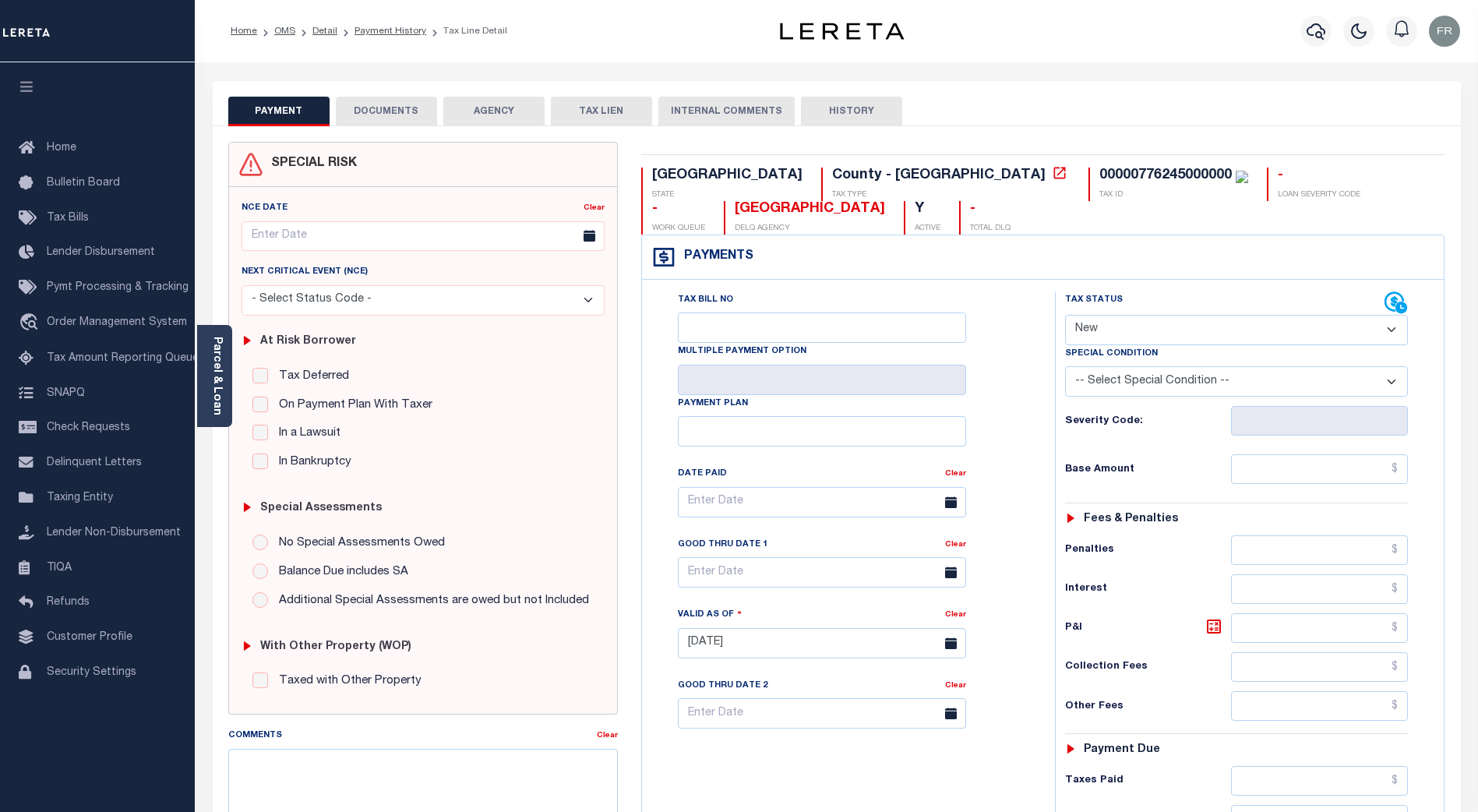
click at [394, 114] on button "DOCUMENTS" at bounding box center [386, 111] width 101 height 29
